Goal: Transaction & Acquisition: Purchase product/service

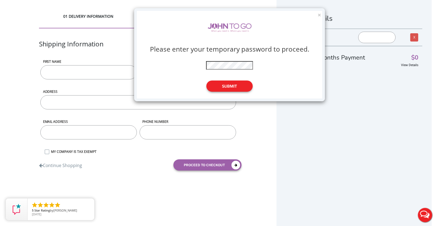
click at [224, 88] on button "Submit" at bounding box center [230, 85] width 46 height 11
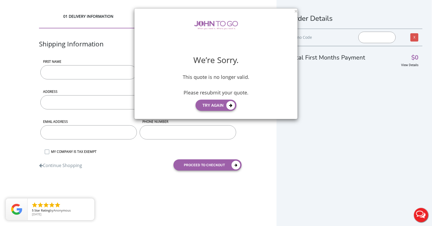
click at [297, 11] on div "We’re Sorry. This quote is no longer valid. Please resubmit your quote. Try aga…" at bounding box center [216, 63] width 163 height 110
click at [295, 11] on div "We’re Sorry. This quote is no longer valid. Please resubmit your quote. Try aga…" at bounding box center [216, 63] width 163 height 110
click at [345, 167] on div "× We’re Sorry. This quote is no longer valid. Please resubmit your quote. Try a…" at bounding box center [216, 113] width 432 height 226
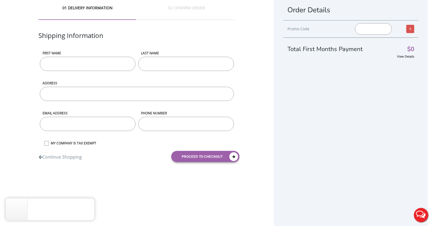
scroll to position [11, 0]
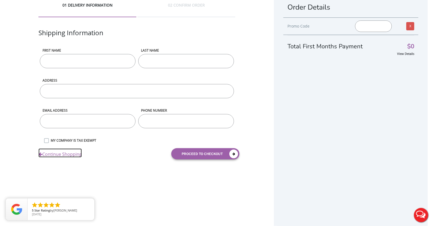
drag, startPoint x: 45, startPoint y: 153, endPoint x: 51, endPoint y: 155, distance: 6.2
click at [45, 153] on link "Continue Shopping" at bounding box center [59, 152] width 43 height 9
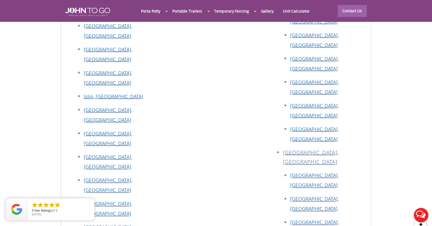
scroll to position [2292, 0]
